Goal: Find contact information: Find contact information

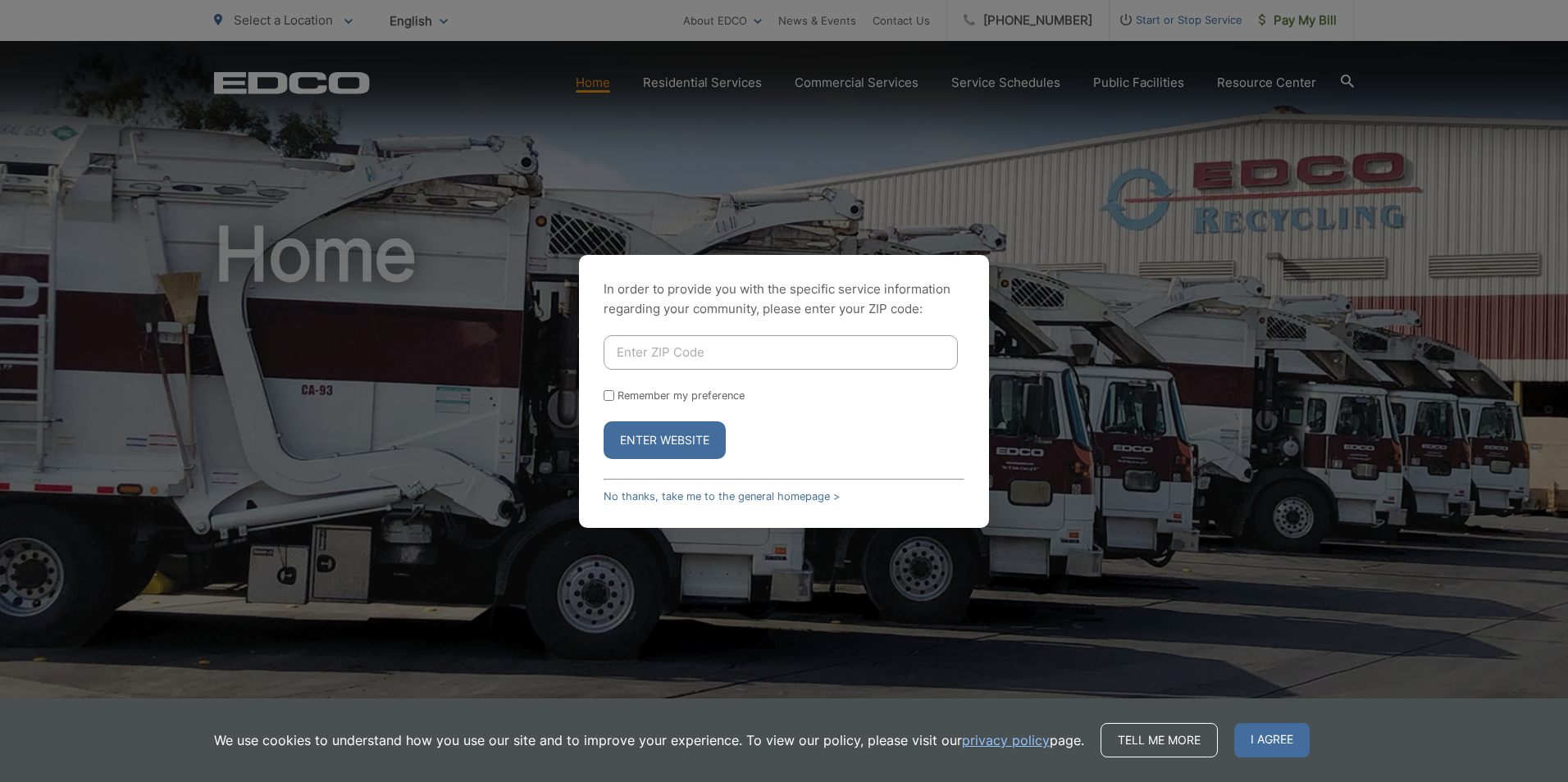
click at [758, 347] on input "Enter ZIP Code" at bounding box center [780, 353] width 354 height 35
type input "92101"
click at [603, 421] on button "Enter Website" at bounding box center [664, 440] width 122 height 37
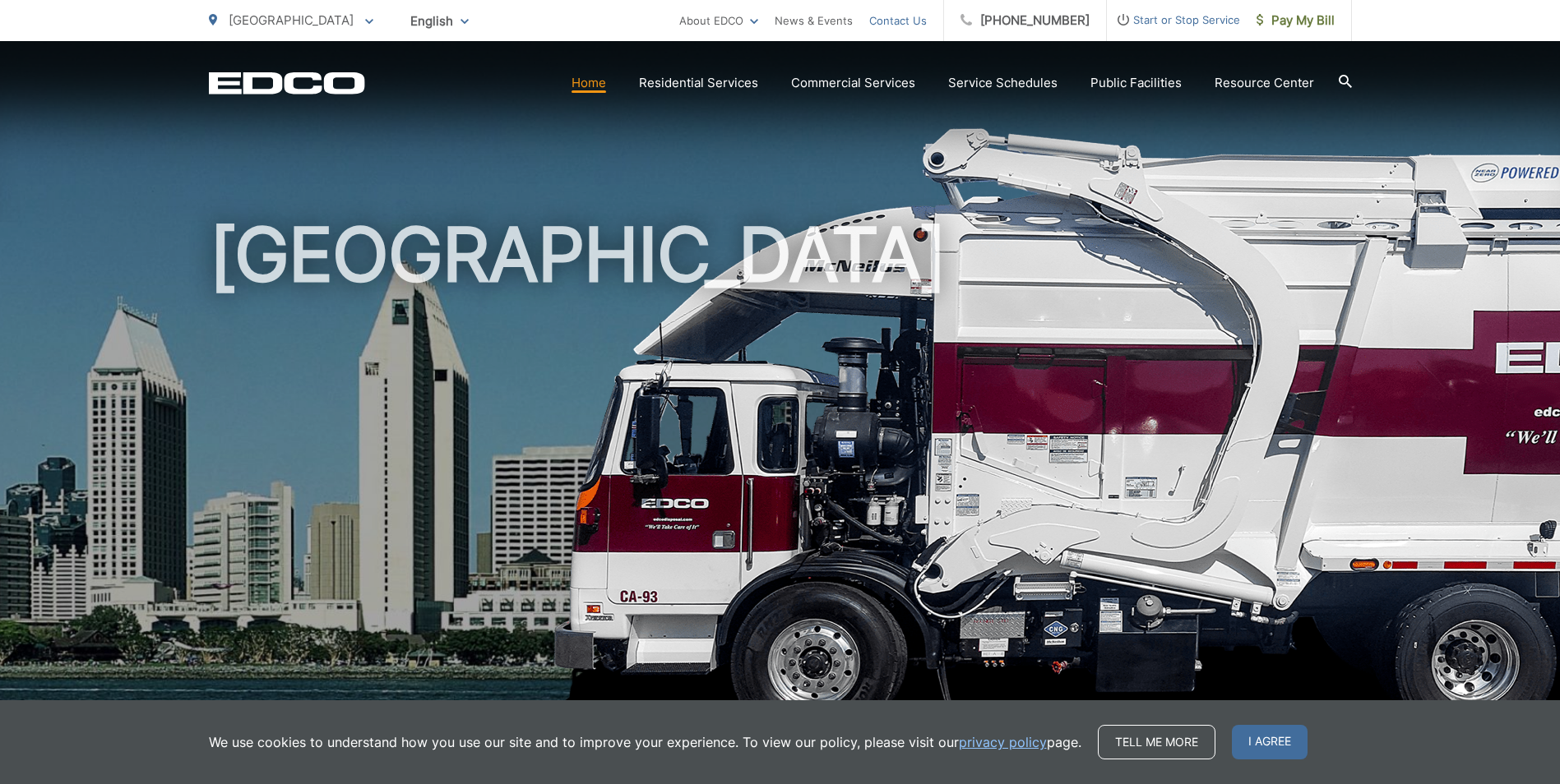
click at [913, 15] on link "Contact Us" at bounding box center [898, 21] width 57 height 20
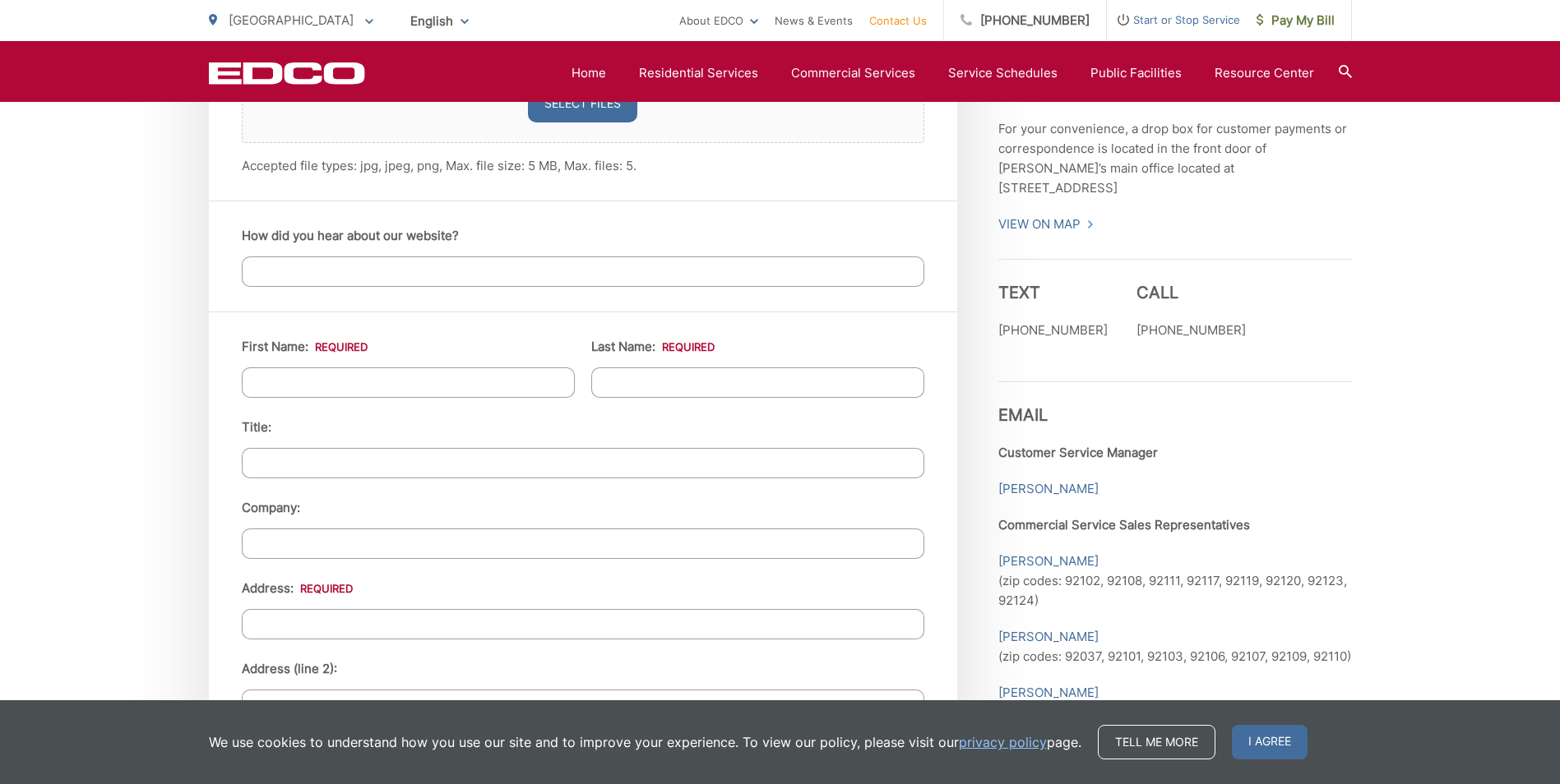
scroll to position [1398, 0]
